Goal: Task Accomplishment & Management: Use online tool/utility

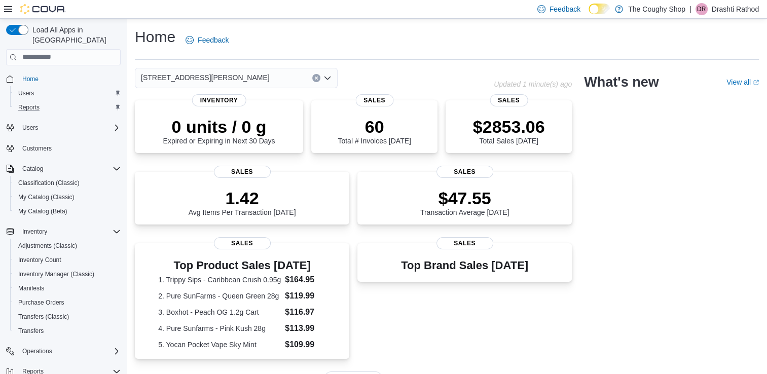
click at [45, 102] on div "Reports" at bounding box center [67, 107] width 106 height 12
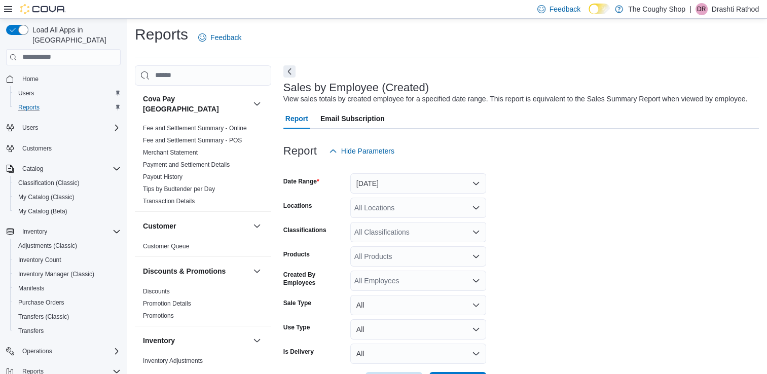
scroll to position [23, 0]
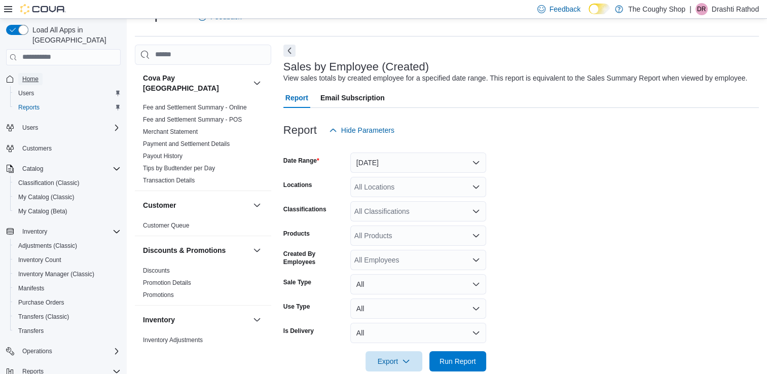
click at [30, 75] on span "Home" at bounding box center [30, 79] width 16 height 8
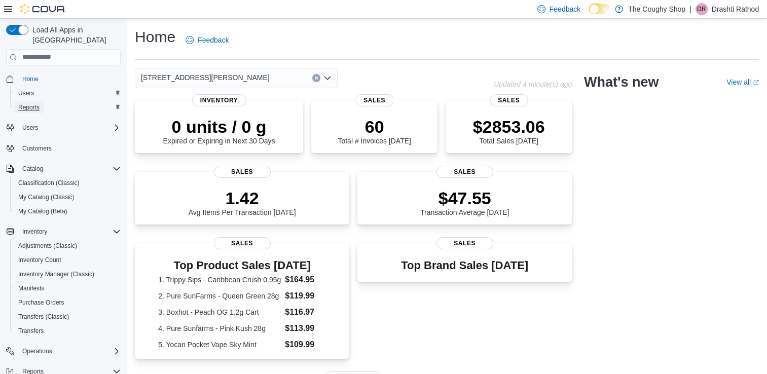
click at [23, 103] on span "Reports" at bounding box center [28, 107] width 21 height 8
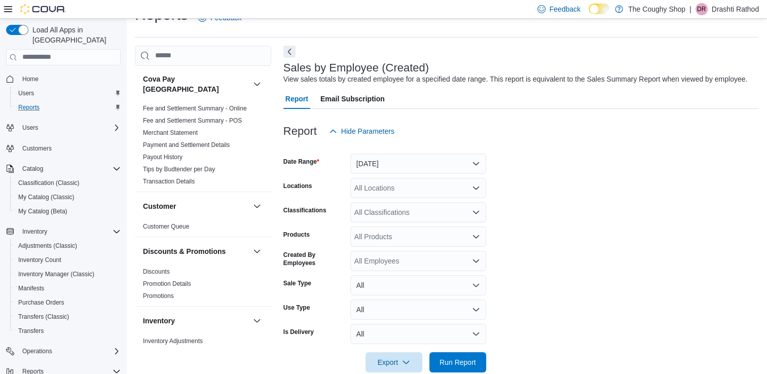
scroll to position [23, 0]
click at [388, 171] on button "[DATE]" at bounding box center [418, 163] width 136 height 20
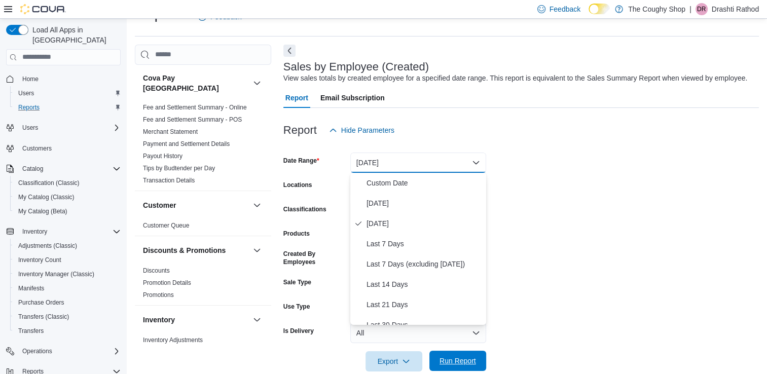
click at [458, 360] on span "Run Report" at bounding box center [457, 361] width 36 height 10
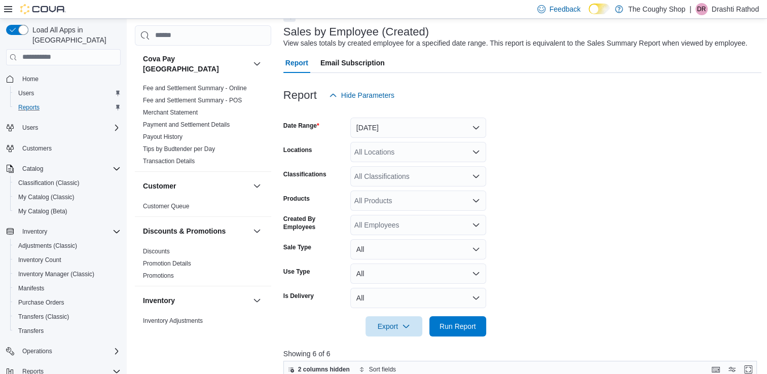
scroll to position [58, 0]
click at [393, 133] on button "[DATE]" at bounding box center [418, 128] width 136 height 20
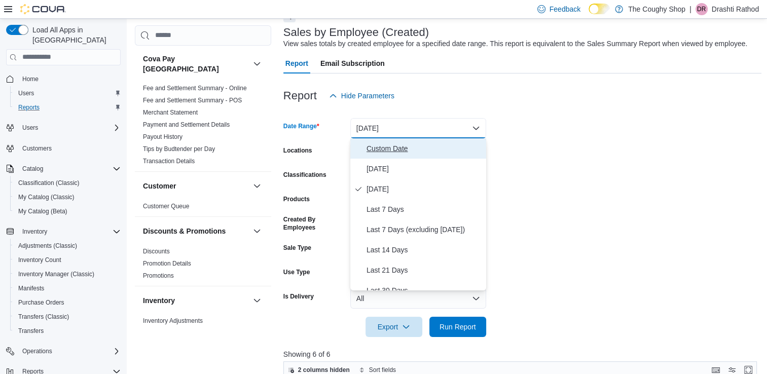
click at [391, 152] on span "Custom Date" at bounding box center [424, 148] width 116 height 12
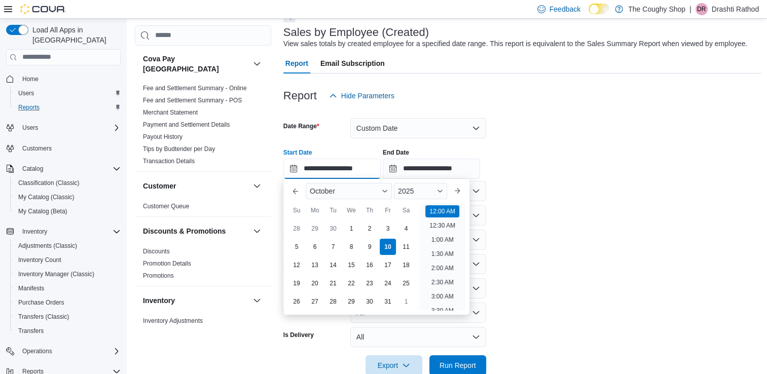
click at [292, 165] on input "**********" at bounding box center [331, 169] width 97 height 20
click at [294, 242] on div "5" at bounding box center [296, 247] width 18 height 18
type input "**********"
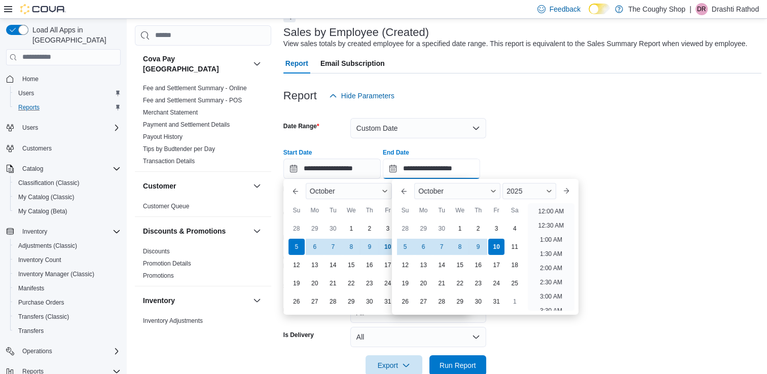
click at [403, 164] on input "**********" at bounding box center [431, 169] width 97 height 20
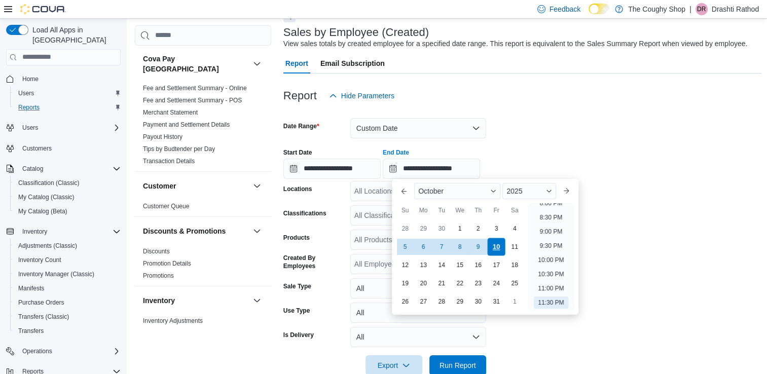
click at [501, 244] on div "10" at bounding box center [497, 247] width 18 height 18
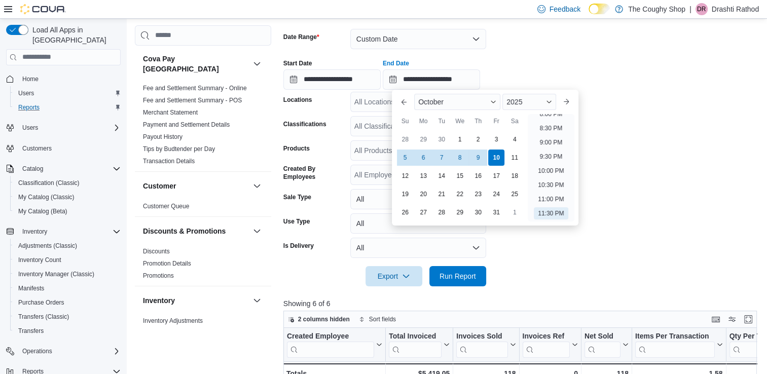
scroll to position [149, 0]
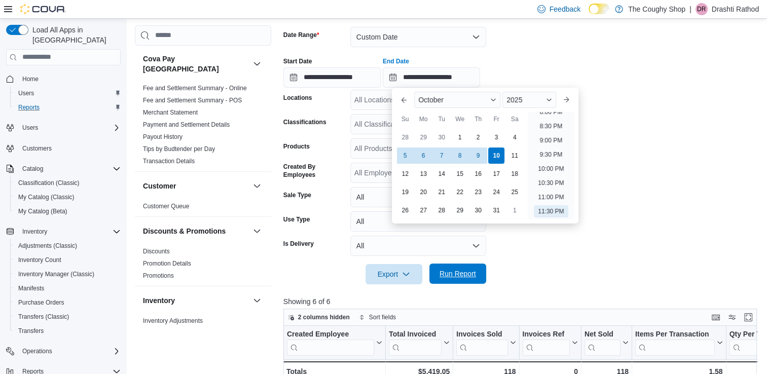
click at [474, 275] on span "Run Report" at bounding box center [457, 274] width 36 height 10
